Goal: Transaction & Acquisition: Download file/media

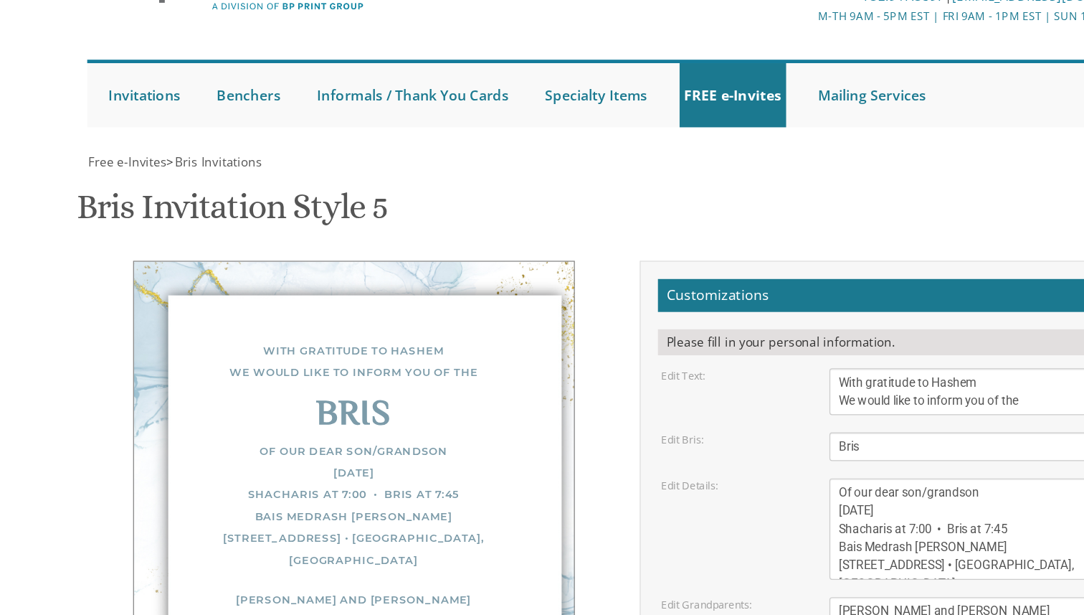
scroll to position [140, 0]
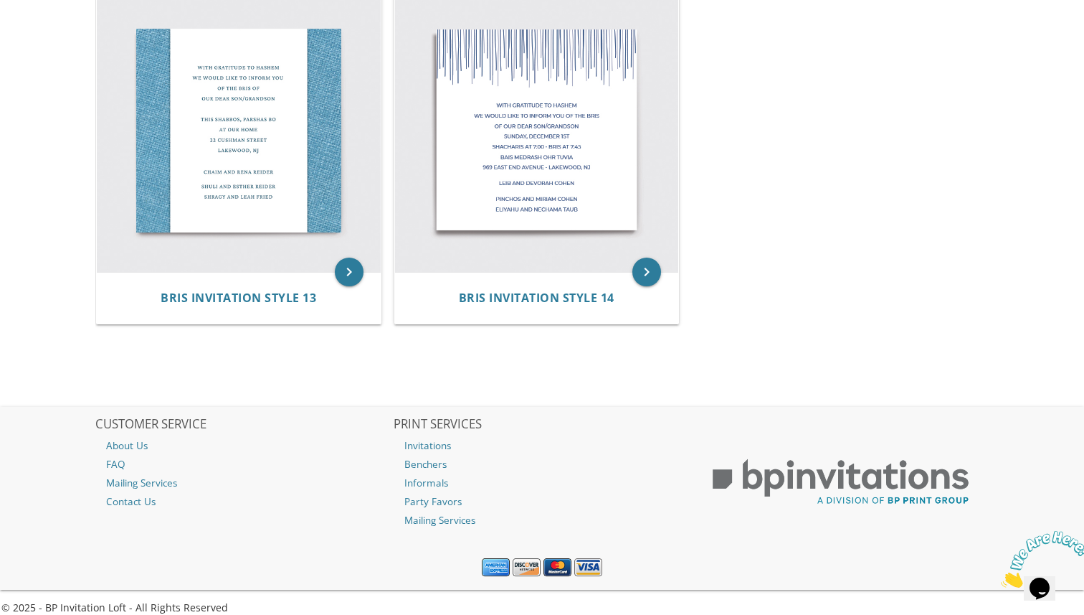
scroll to position [1751, 0]
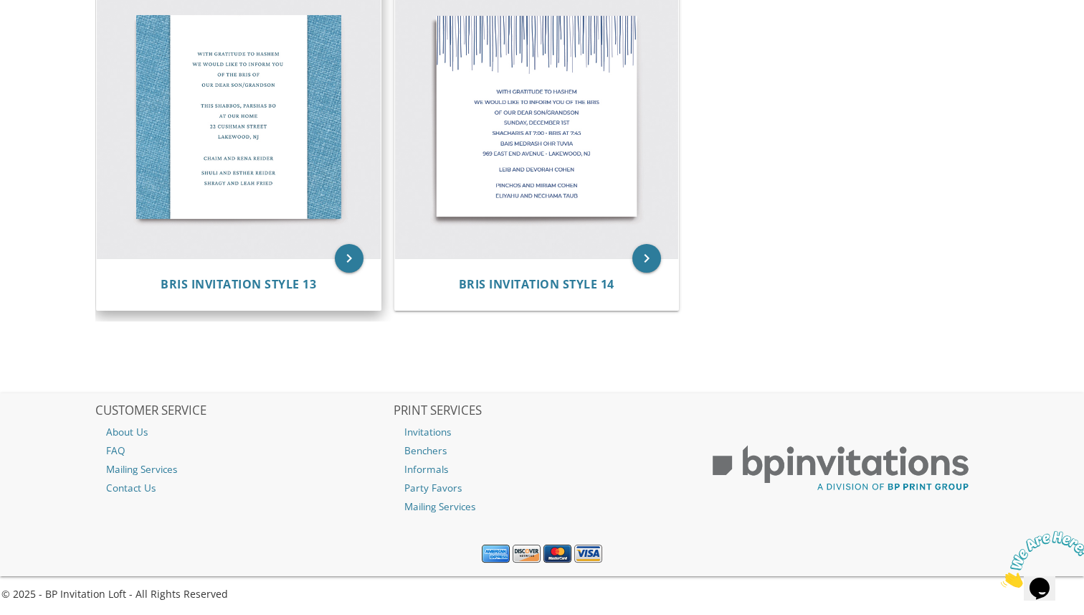
click at [274, 133] on img at bounding box center [239, 117] width 284 height 284
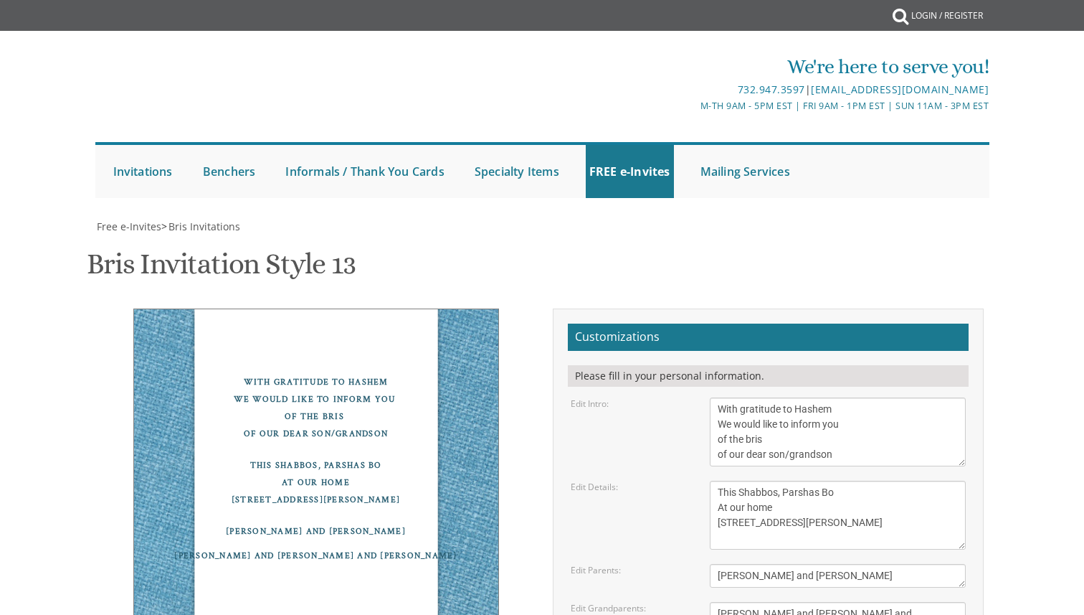
click at [274, 133] on div at bounding box center [220, 116] width 250 height 67
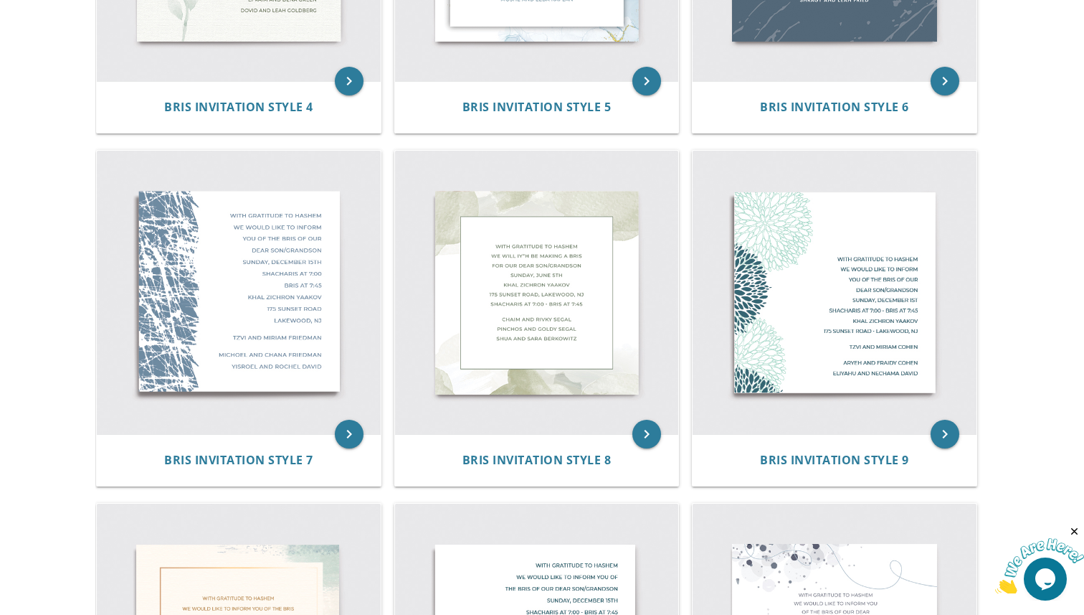
scroll to position [855, 0]
